Goal: Obtain resource: Obtain resource

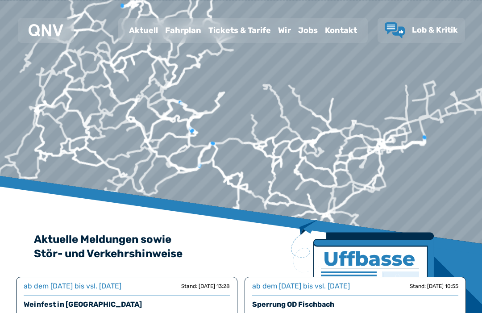
click at [188, 33] on div "Fahrplan" at bounding box center [183, 30] width 43 height 23
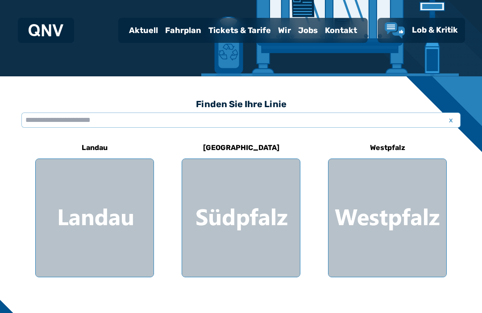
click at [120, 222] on div at bounding box center [95, 218] width 118 height 118
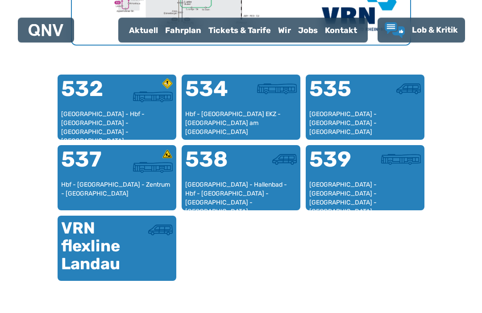
scroll to position [549, 0]
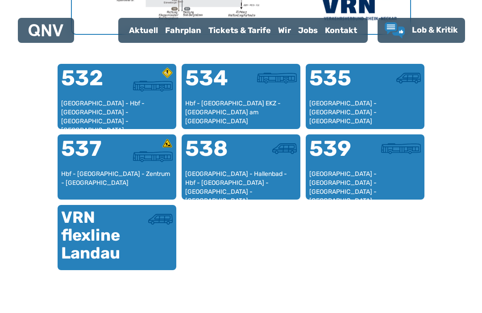
click at [354, 180] on div "[GEOGRAPHIC_DATA] - [GEOGRAPHIC_DATA] - [GEOGRAPHIC_DATA] - [GEOGRAPHIC_DATA] -…" at bounding box center [366, 183] width 112 height 26
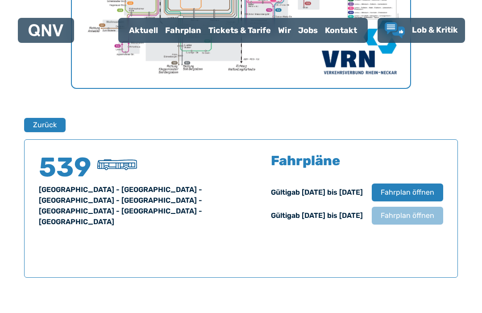
scroll to position [589, 0]
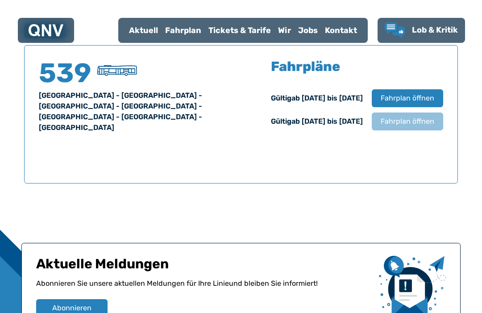
click at [411, 122] on span "Fahrplan öffnen" at bounding box center [408, 121] width 54 height 11
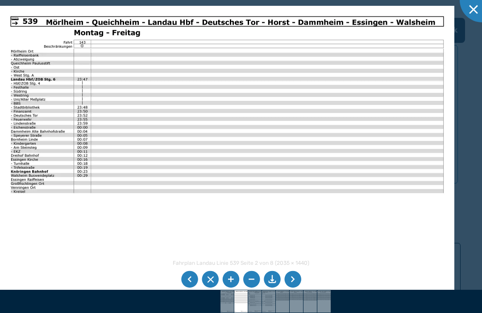
click at [189, 288] on li at bounding box center [189, 279] width 17 height 17
click at [372, 156] on img at bounding box center [227, 167] width 455 height 322
click at [294, 288] on li at bounding box center [293, 279] width 17 height 17
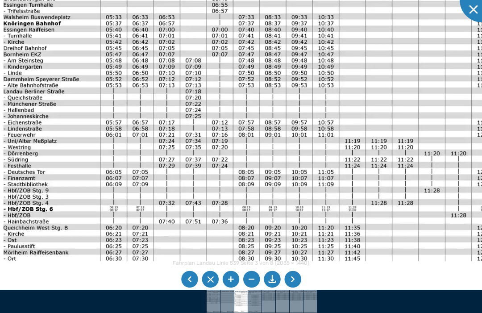
click at [446, 238] on img at bounding box center [338, 159] width 702 height 497
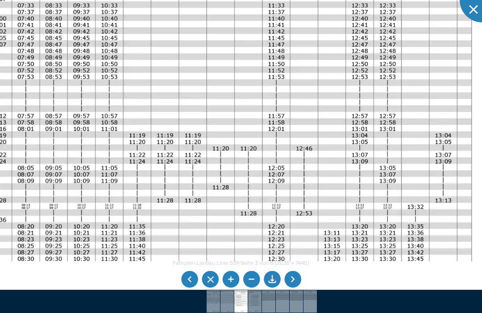
click at [379, 285] on img at bounding box center [121, 154] width 737 height 521
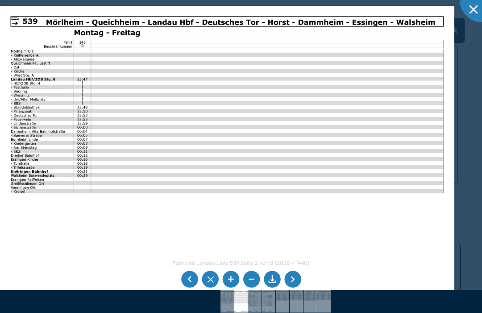
click at [190, 288] on li at bounding box center [189, 279] width 17 height 17
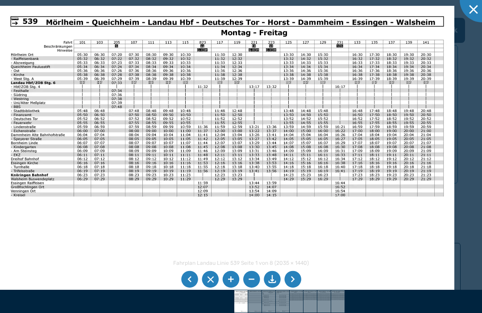
click at [299, 288] on li at bounding box center [293, 279] width 17 height 17
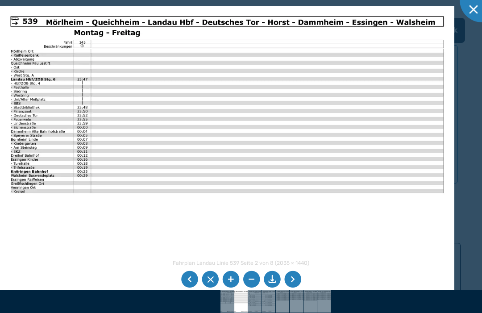
click at [298, 288] on li at bounding box center [293, 279] width 17 height 17
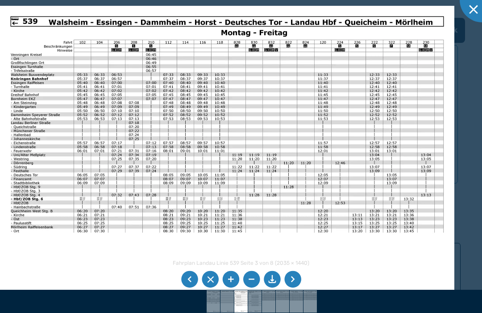
click at [298, 288] on li at bounding box center [293, 279] width 17 height 17
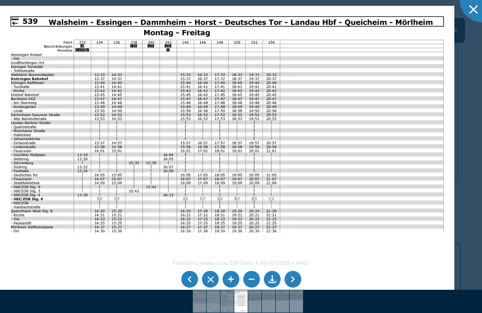
click at [298, 288] on li at bounding box center [293, 279] width 17 height 17
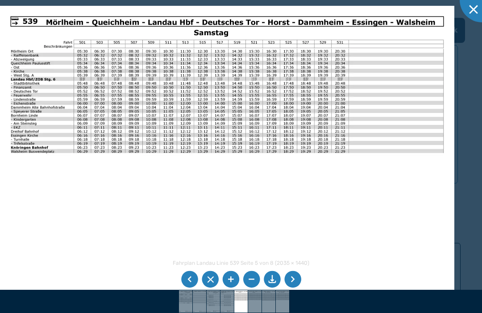
click at [294, 288] on li at bounding box center [293, 279] width 17 height 17
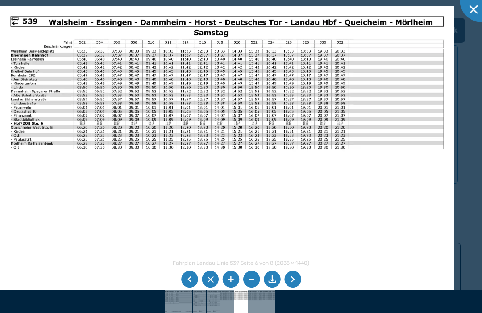
click at [296, 288] on li at bounding box center [293, 279] width 17 height 17
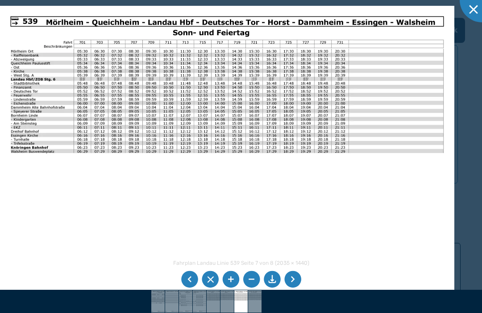
click at [296, 288] on li at bounding box center [293, 279] width 17 height 17
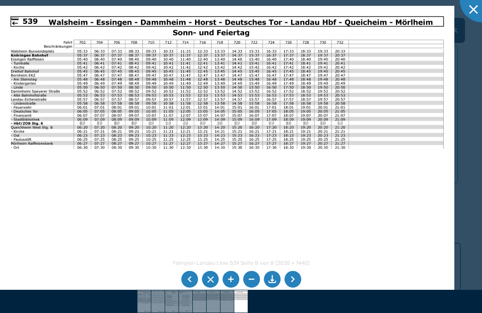
click at [296, 288] on li at bounding box center [293, 279] width 17 height 17
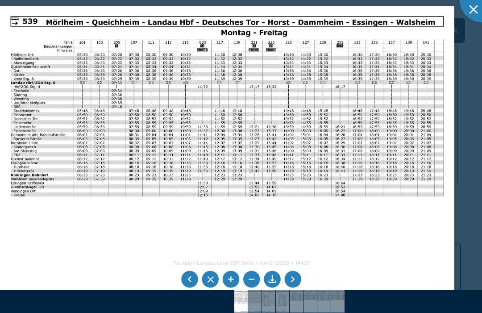
click at [270, 288] on li at bounding box center [272, 279] width 17 height 17
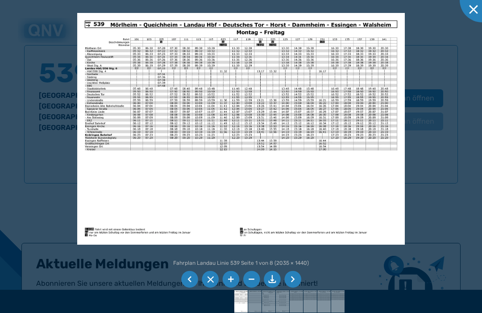
scroll to position [0, 0]
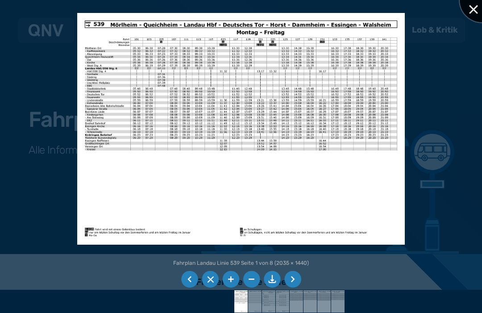
click at [478, 17] on div at bounding box center [482, 0] width 45 height 45
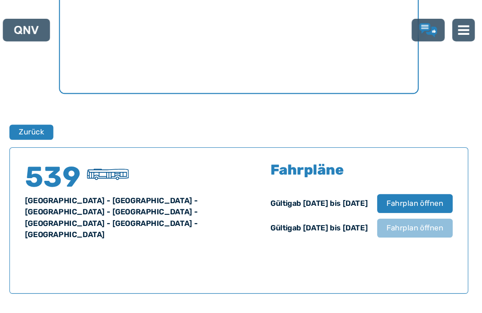
scroll to position [582, 0]
